Goal: Task Accomplishment & Management: Complete application form

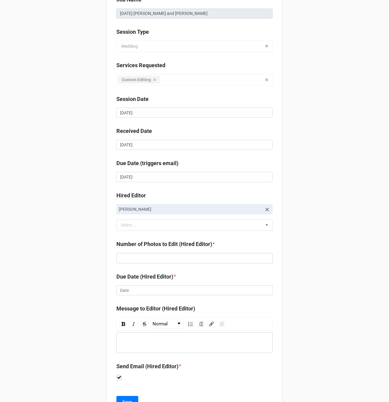
scroll to position [57, 0]
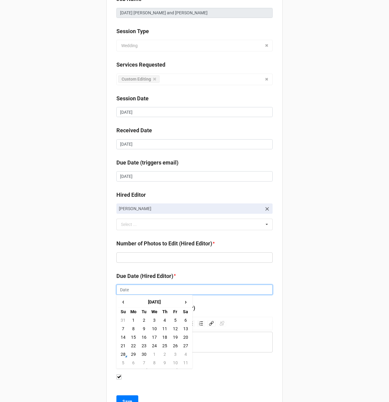
click at [129, 289] on input "text" at bounding box center [195, 290] width 156 height 10
click at [155, 355] on td "1" at bounding box center [154, 354] width 10 height 9
type input "[DATE]"
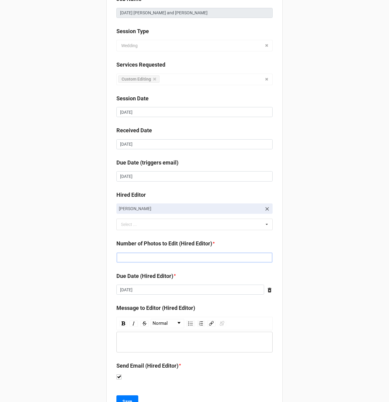
click at [121, 255] on input "text" at bounding box center [195, 258] width 156 height 10
type input "273"
click at [50, 245] on div "Client [PERSON_NAME] Job Name [DATE] [PERSON_NAME] and [PERSON_NAME] Session Ty…" at bounding box center [194, 185] width 389 height 485
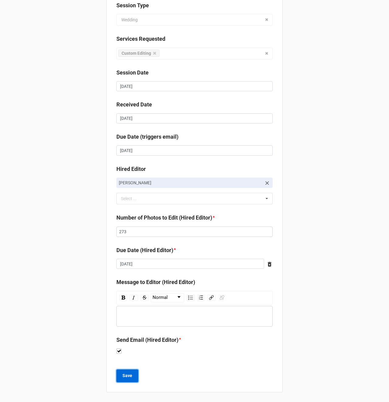
click at [128, 377] on b "Save" at bounding box center [128, 376] width 10 height 6
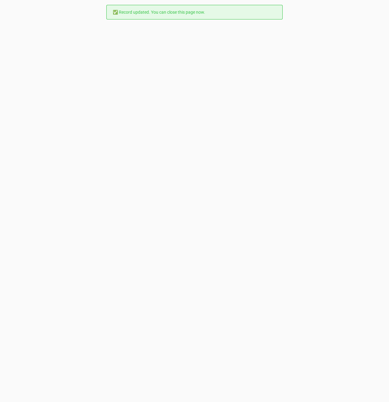
scroll to position [0, 0]
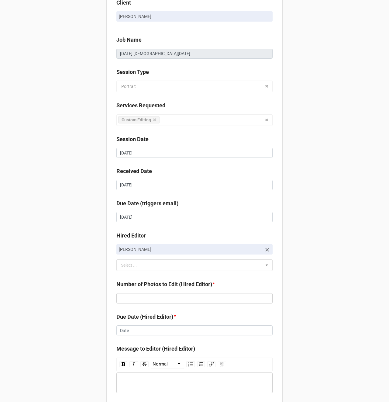
scroll to position [17, 0]
click at [128, 297] on input "text" at bounding box center [195, 298] width 156 height 10
type input "112"
click at [134, 333] on input "text" at bounding box center [195, 330] width 156 height 10
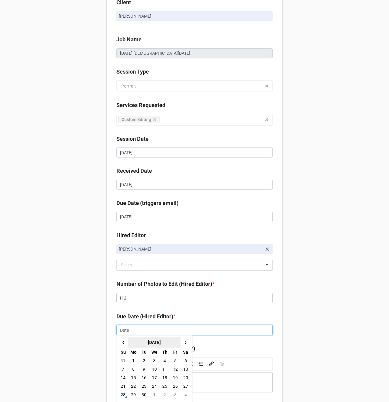
scroll to position [45, 0]
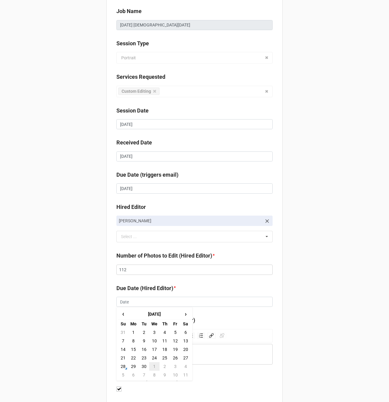
click at [153, 368] on td "1" at bounding box center [154, 366] width 10 height 9
type input "[DATE]"
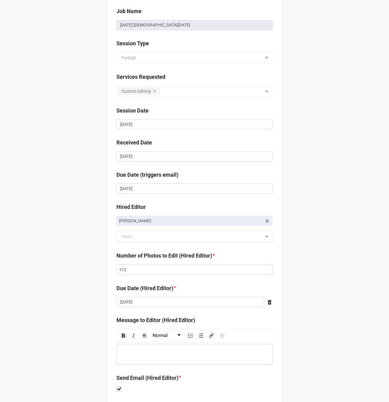
scroll to position [83, 0]
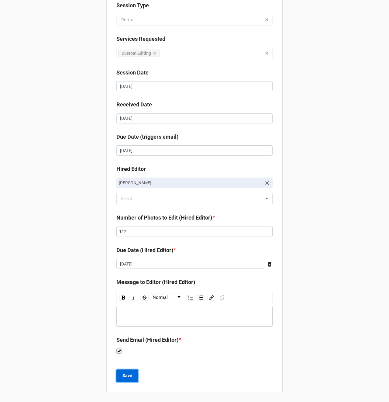
click at [128, 378] on b "Save" at bounding box center [128, 376] width 10 height 6
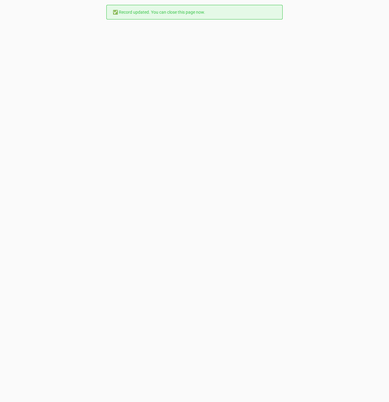
scroll to position [0, 0]
